Goal: Information Seeking & Learning: Learn about a topic

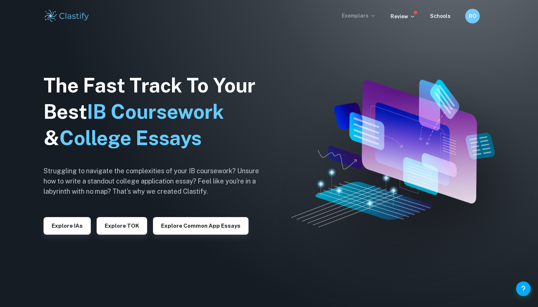
click at [368, 13] on p "Exemplars" at bounding box center [359, 16] width 34 height 8
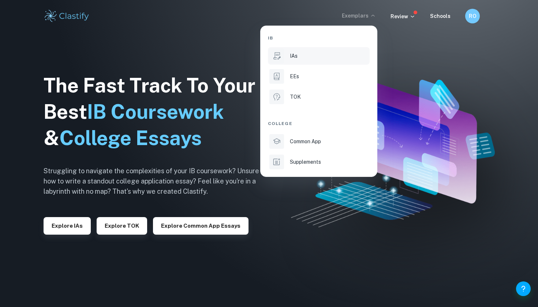
click at [326, 63] on li "IAs" at bounding box center [319, 56] width 102 height 18
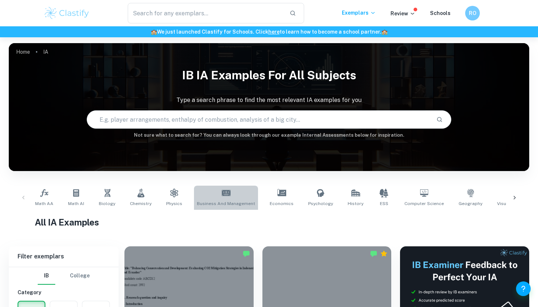
click at [240, 202] on span "Business and Management" at bounding box center [226, 203] width 58 height 7
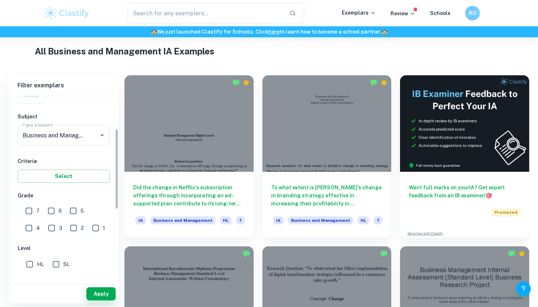
scroll to position [75, 0]
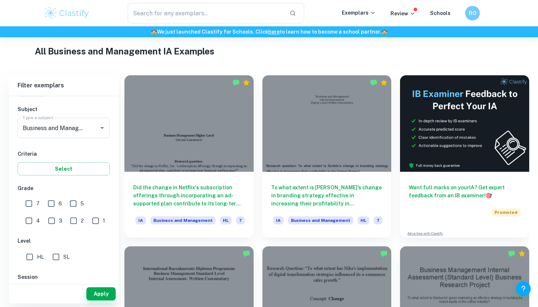
click at [35, 203] on input "7" at bounding box center [29, 203] width 15 height 15
checkbox input "true"
click at [33, 262] on input "HL" at bounding box center [29, 257] width 15 height 15
checkbox input "true"
click at [103, 294] on button "Apply" at bounding box center [100, 293] width 29 height 13
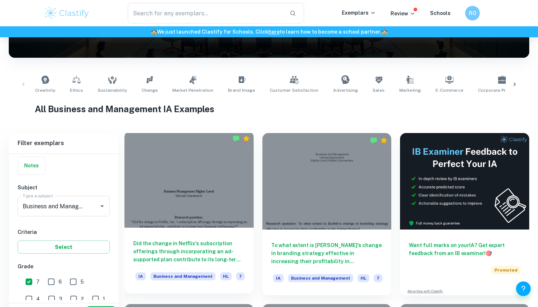
scroll to position [102, 0]
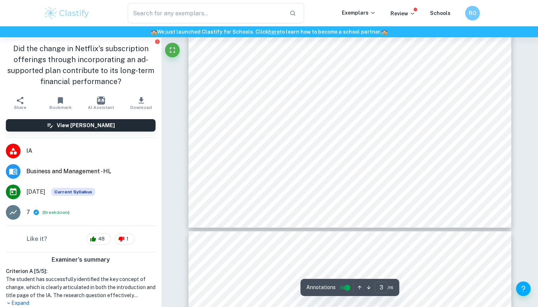
scroll to position [842, 0]
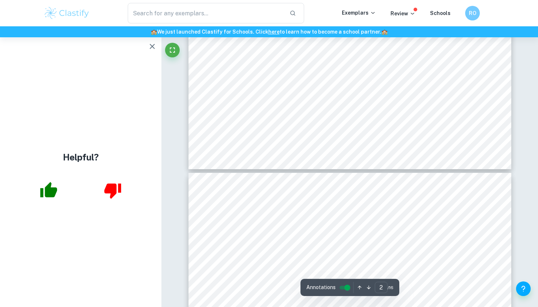
type input "3"
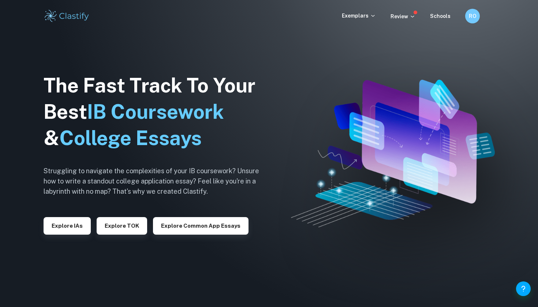
checkbox input "true"
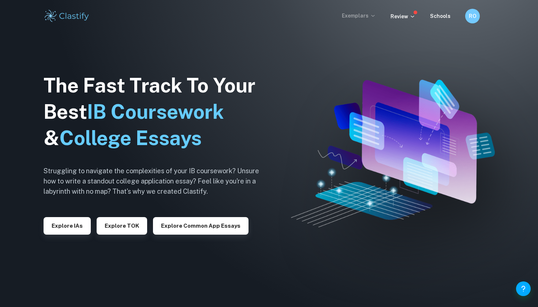
click at [370, 12] on p "Exemplars" at bounding box center [359, 16] width 34 height 8
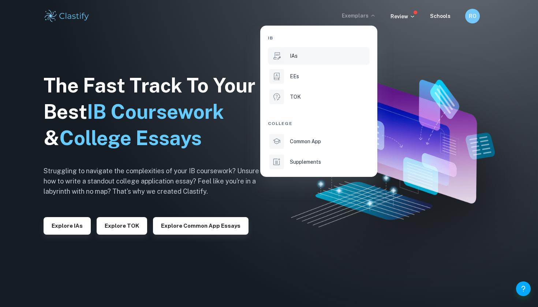
click at [329, 58] on div "IAs" at bounding box center [329, 56] width 78 height 8
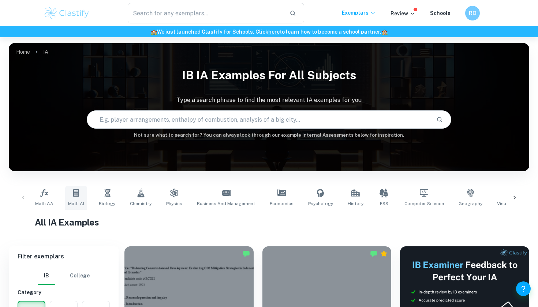
click at [80, 195] on icon at bounding box center [76, 193] width 9 height 9
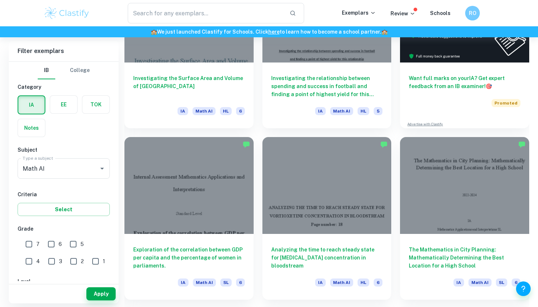
scroll to position [303, 0]
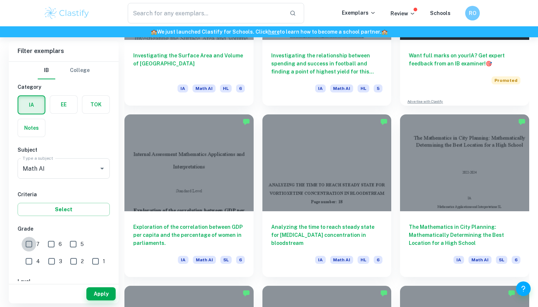
click at [28, 246] on input "7" at bounding box center [29, 244] width 15 height 15
checkbox input "true"
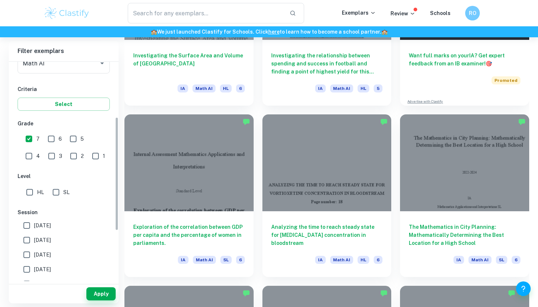
scroll to position [107, 0]
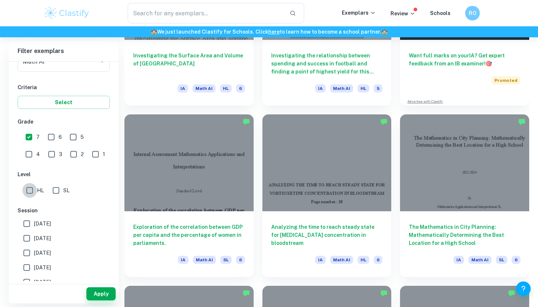
click at [27, 193] on input "HL" at bounding box center [29, 190] width 15 height 15
checkbox input "true"
click at [29, 227] on input "[DATE]" at bounding box center [26, 223] width 15 height 15
checkbox input "true"
click at [29, 236] on input "[DATE]" at bounding box center [26, 238] width 15 height 15
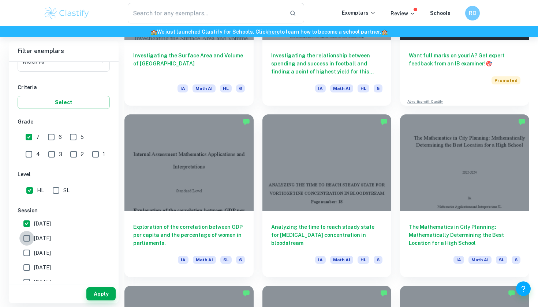
checkbox input "true"
click at [43, 252] on span "[DATE]" at bounding box center [42, 253] width 17 height 8
click at [34, 252] on input "[DATE]" at bounding box center [26, 253] width 15 height 15
checkbox input "true"
click at [51, 268] on span "[DATE]" at bounding box center [42, 268] width 17 height 8
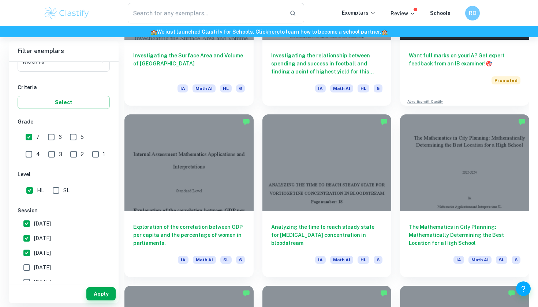
click at [34, 268] on input "[DATE]" at bounding box center [26, 267] width 15 height 15
checkbox input "true"
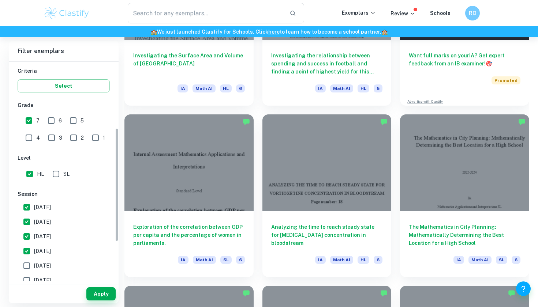
scroll to position [128, 0]
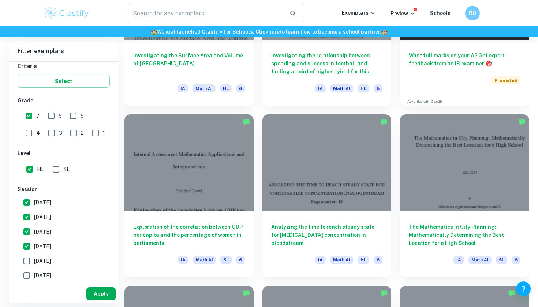
click at [105, 299] on button "Apply" at bounding box center [100, 293] width 29 height 13
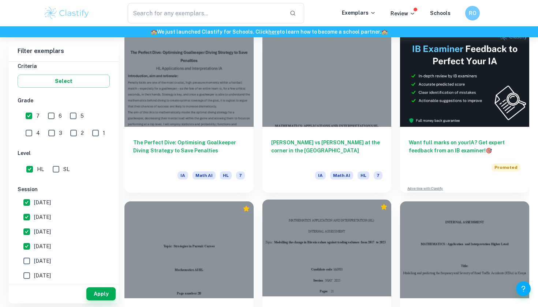
scroll to position [213, 0]
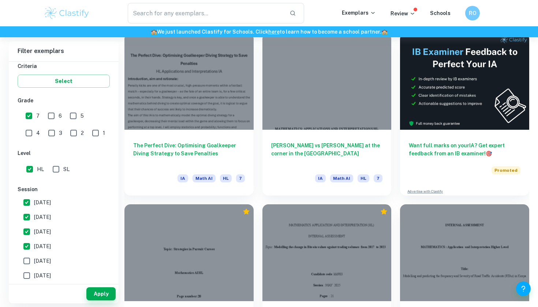
click at [30, 167] on input "HL" at bounding box center [29, 169] width 15 height 15
checkbox input "false"
click at [57, 168] on input "SL" at bounding box center [56, 169] width 15 height 15
checkbox input "true"
click at [95, 295] on button "Apply" at bounding box center [100, 293] width 29 height 13
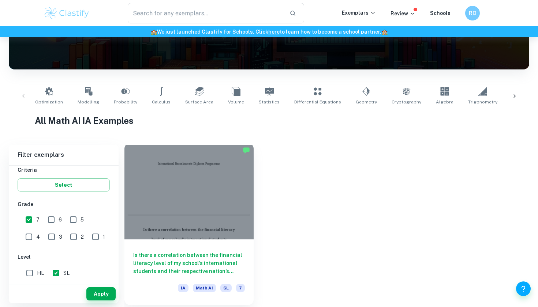
scroll to position [102, 0]
click at [184, 259] on h6 "Is there a correlation between the financial literacy level of my school's inte…" at bounding box center [189, 263] width 112 height 24
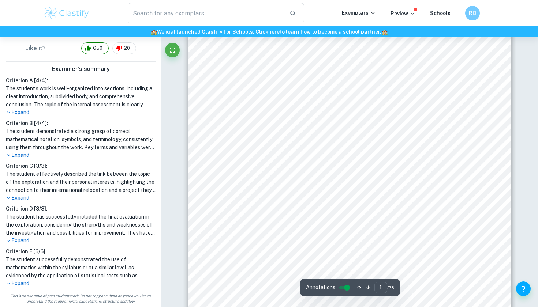
scroll to position [53, 0]
click at [27, 240] on p "Expand" at bounding box center [81, 241] width 150 height 8
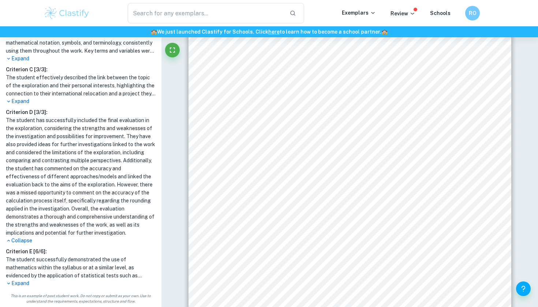
scroll to position [287, 0]
click at [23, 283] on p "Expand" at bounding box center [81, 284] width 150 height 8
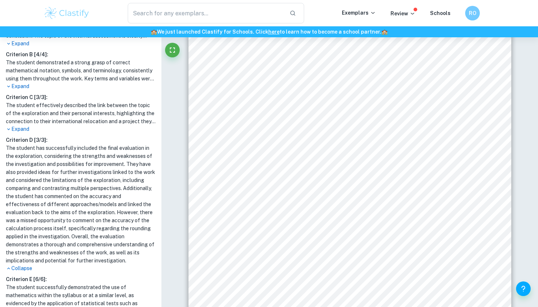
scroll to position [230, 0]
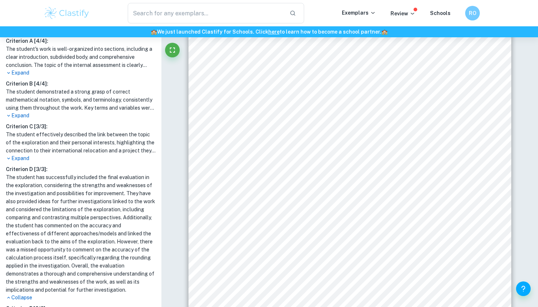
click at [23, 155] on p "Expand" at bounding box center [81, 159] width 150 height 8
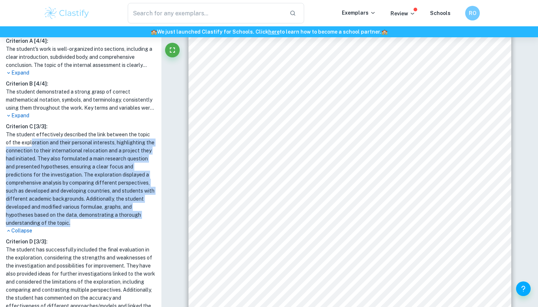
drag, startPoint x: 25, startPoint y: 138, endPoint x: 136, endPoint y: 222, distance: 139.7
click at [136, 222] on h1 "The student effectively described the link between the topic of the exploration…" at bounding box center [81, 179] width 150 height 97
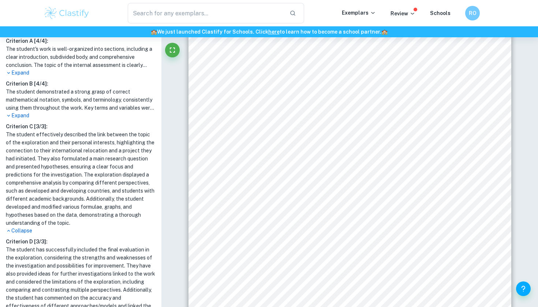
click at [133, 124] on h6 "Criterion C [ 3 / 3 ]:" at bounding box center [81, 127] width 150 height 8
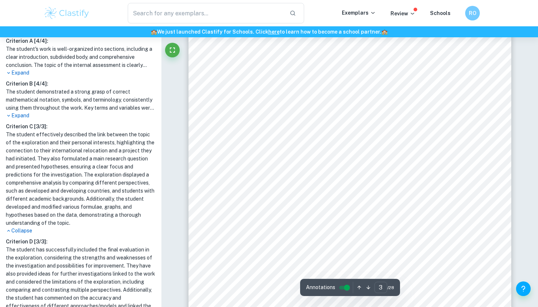
scroll to position [954, 0]
click at [301, 1] on div "​ Exemplars Review Schools RO" at bounding box center [269, 13] width 538 height 26
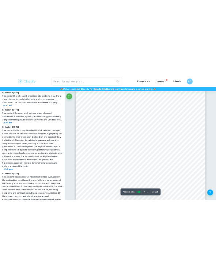
scroll to position [972, 0]
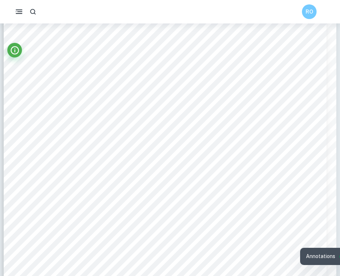
type input "16"
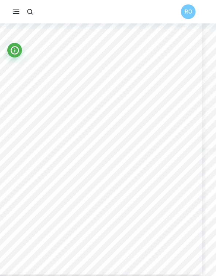
scroll to position [607, 11]
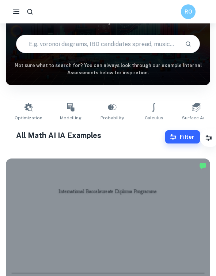
scroll to position [69, 0]
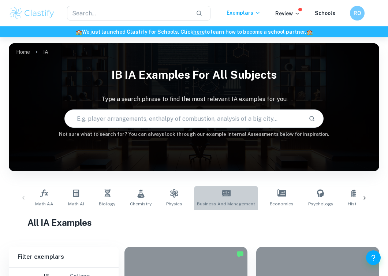
click at [225, 186] on link "Business and Management" at bounding box center [226, 198] width 64 height 24
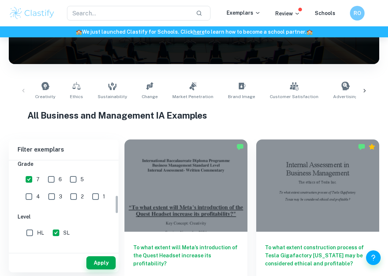
scroll to position [164, 0]
click at [37, 232] on input "HL" at bounding box center [29, 232] width 15 height 15
checkbox input "true"
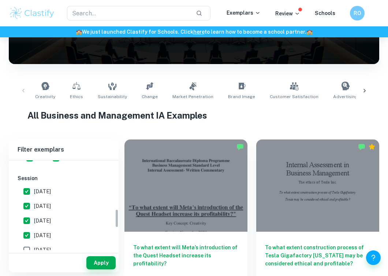
scroll to position [249, 0]
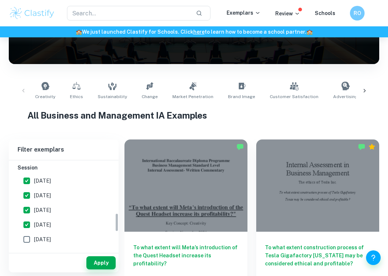
drag, startPoint x: 104, startPoint y: 262, endPoint x: 199, endPoint y: 69, distance: 214.9
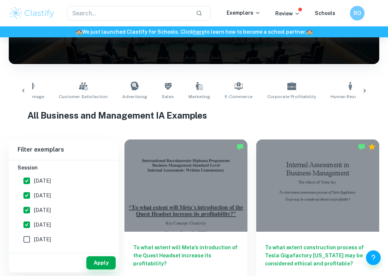
scroll to position [0, 224]
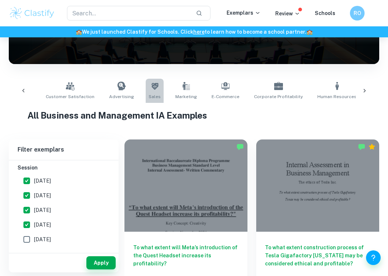
click at [151, 96] on link "Sales" at bounding box center [155, 91] width 18 height 24
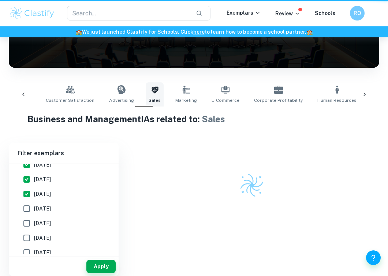
type input "Sales"
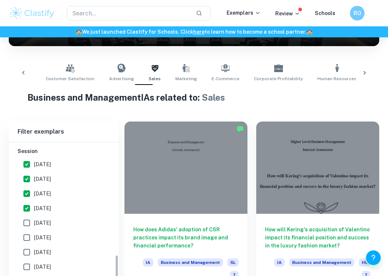
scroll to position [213, 0]
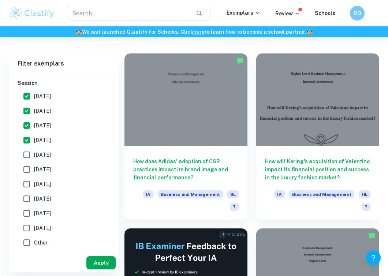
click at [101, 260] on button "Apply" at bounding box center [100, 262] width 29 height 13
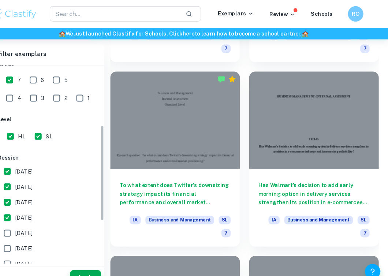
scroll to position [117, 0]
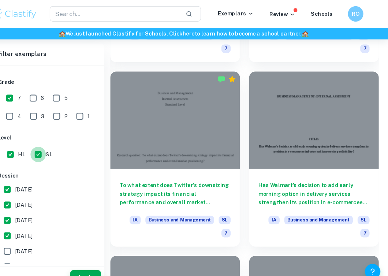
click at [49, 146] on input "SL" at bounding box center [56, 146] width 15 height 15
checkbox input "false"
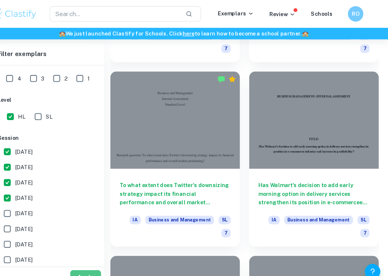
click at [86, 257] on button "Apply" at bounding box center [100, 262] width 29 height 13
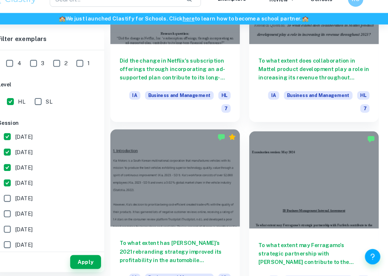
scroll to position [633, 0]
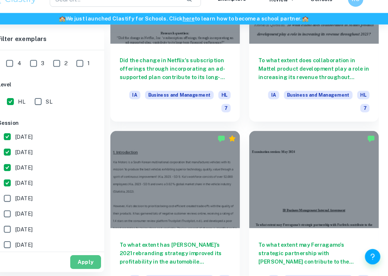
click at [86, 256] on button "Apply" at bounding box center [100, 262] width 29 height 13
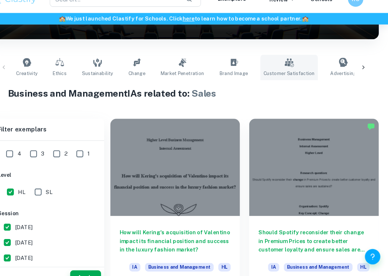
scroll to position [0, 0]
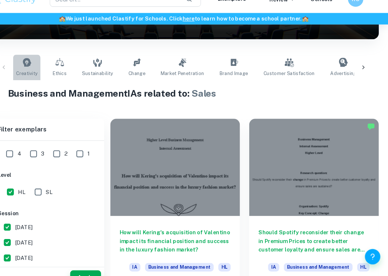
click at [32, 66] on link "Creativity" at bounding box center [45, 78] width 26 height 24
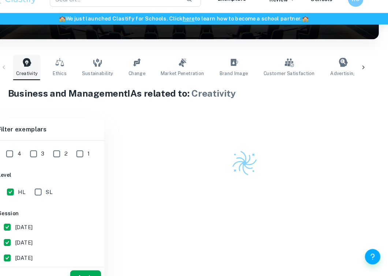
type input "Creativity"
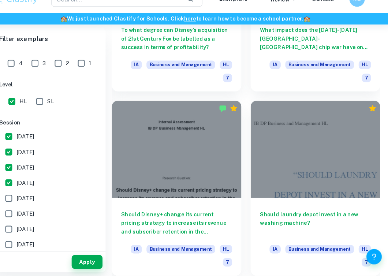
scroll to position [2409, 0]
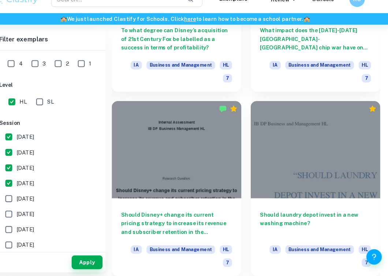
click at [247, 191] on div "Should laundry depot invest in a new washing machine? IA Business and Managemen…" at bounding box center [313, 188] width 132 height 175
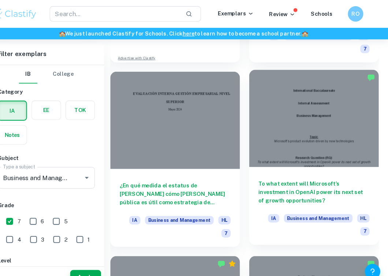
scroll to position [527, 0]
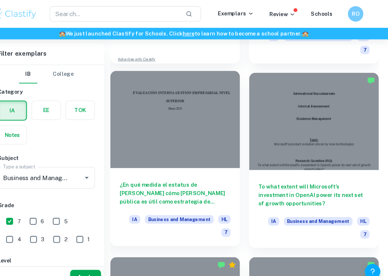
click at [193, 179] on h6 "¿En qué medida el estatus de Rihanna cómo figura pública es útil como estrategi…" at bounding box center [185, 183] width 105 height 24
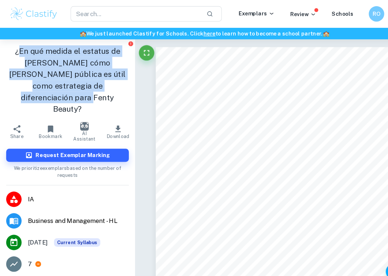
drag, startPoint x: 18, startPoint y: 48, endPoint x: 120, endPoint y: 81, distance: 107.3
click at [120, 81] on h1 "¿En qué medida el estatus de Rihanna cómo figura pública es útil como estrategi…" at bounding box center [64, 76] width 116 height 66
copy h1 "En qué medida el estatus de Rihanna cómo figura pública es útil como estrategia…"
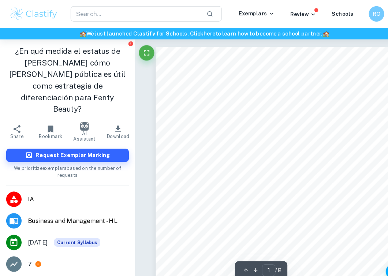
click at [213, 108] on div "EVALUACIÓN INTERNA GESTIÓN EMPRESARIAL NIVEL SUPERIOR Mayo 2024 ¿En qué medida …" at bounding box center [258, 201] width 221 height 312
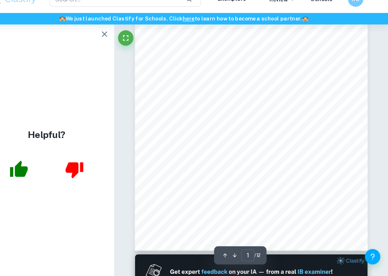
scroll to position [117, 0]
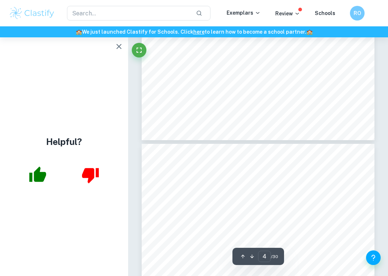
scroll to position [1157, 0]
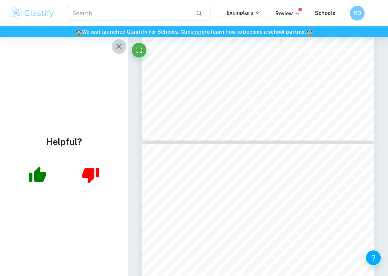
click at [118, 49] on icon "button" at bounding box center [118, 46] width 9 height 9
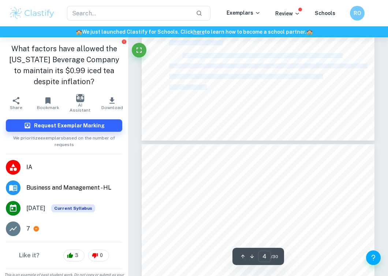
drag, startPoint x: 170, startPoint y: 42, endPoint x: 231, endPoint y: 102, distance: 85.1
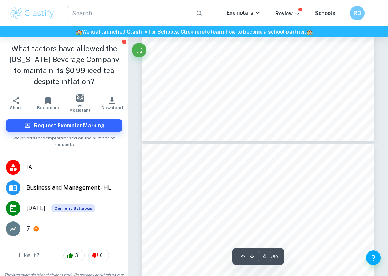
drag, startPoint x: 207, startPoint y: 84, endPoint x: 173, endPoint y: 52, distance: 46.8
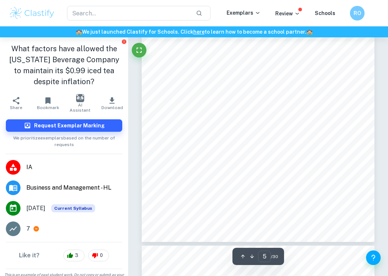
scroll to position [1360, 0]
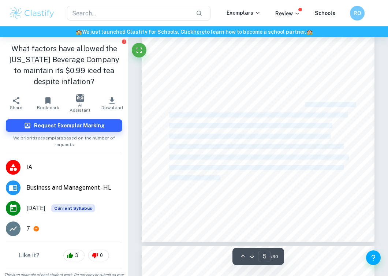
drag, startPoint x: 302, startPoint y: 103, endPoint x: 347, endPoint y: 175, distance: 84.9
click at [347, 175] on div "3 Figure 1: Porter9s Generic Strategies (Mindtools, n.d.) AriZona uses the cost…" at bounding box center [258, 91] width 233 height 301
click at [349, 176] on div "3 Figure 1: Porter9s Generic Strategies (Mindtools, n.d.) AriZona uses the cost…" at bounding box center [258, 91] width 233 height 301
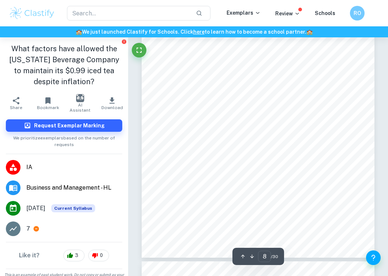
scroll to position [2266, 0]
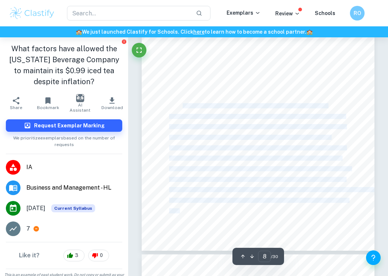
drag, startPoint x: 183, startPoint y: 104, endPoint x: 324, endPoint y: 207, distance: 174.5
click at [324, 207] on div "6 Figure 3: Ansoff Matrix (Your Business Room, n.d.) Diversification is the pro…" at bounding box center [258, 100] width 233 height 301
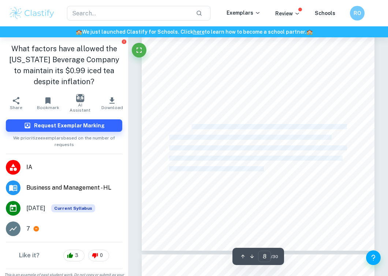
drag, startPoint x: 191, startPoint y: 129, endPoint x: 260, endPoint y: 170, distance: 80.8
click at [260, 170] on div "6 Figure 3: Ansoff Matrix (Your Business Room, n.d.) Diversification is the pro…" at bounding box center [258, 100] width 233 height 301
click at [261, 171] on span "AriZona uses an incremental implementation strategy, testing products in small …" at bounding box center [260, 168] width 182 height 4
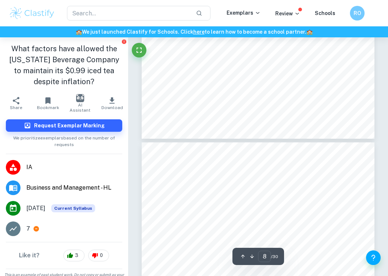
type input "9"
